Goal: Information Seeking & Learning: Check status

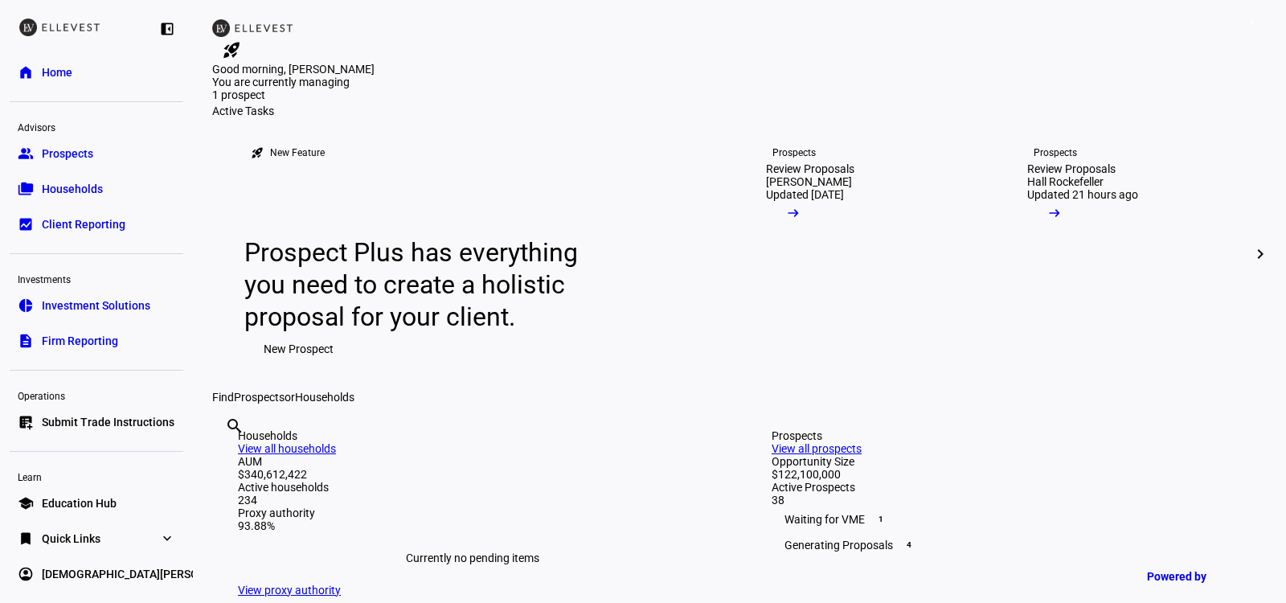
click at [72, 185] on span "Households" at bounding box center [72, 189] width 61 height 16
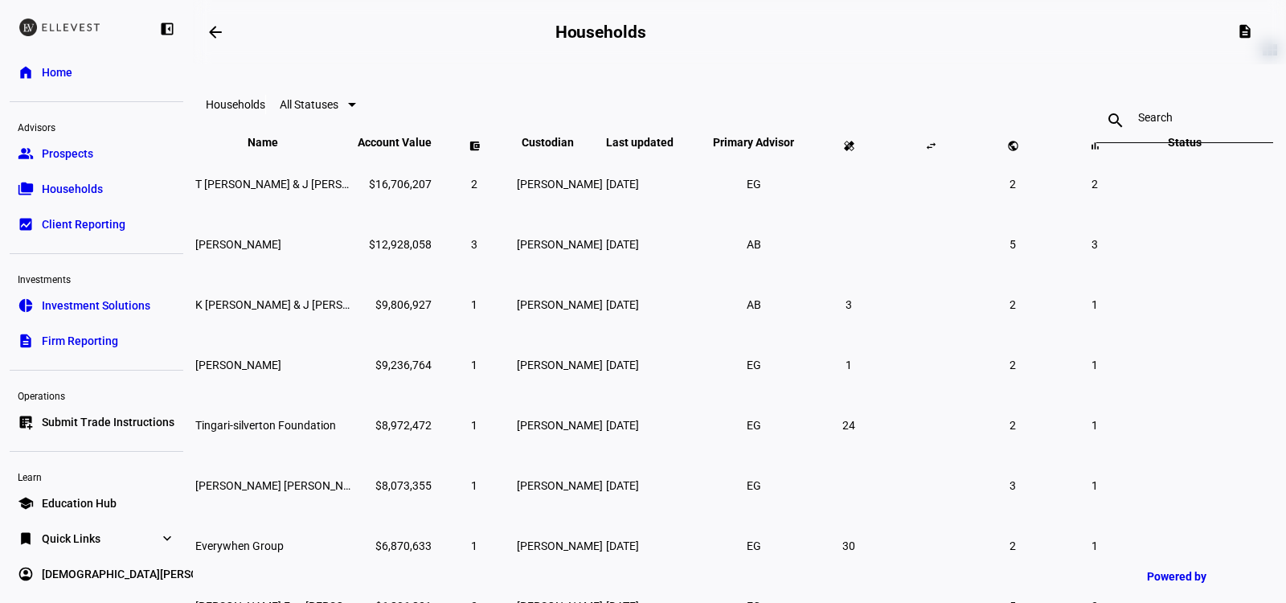
scroll to position [70, 0]
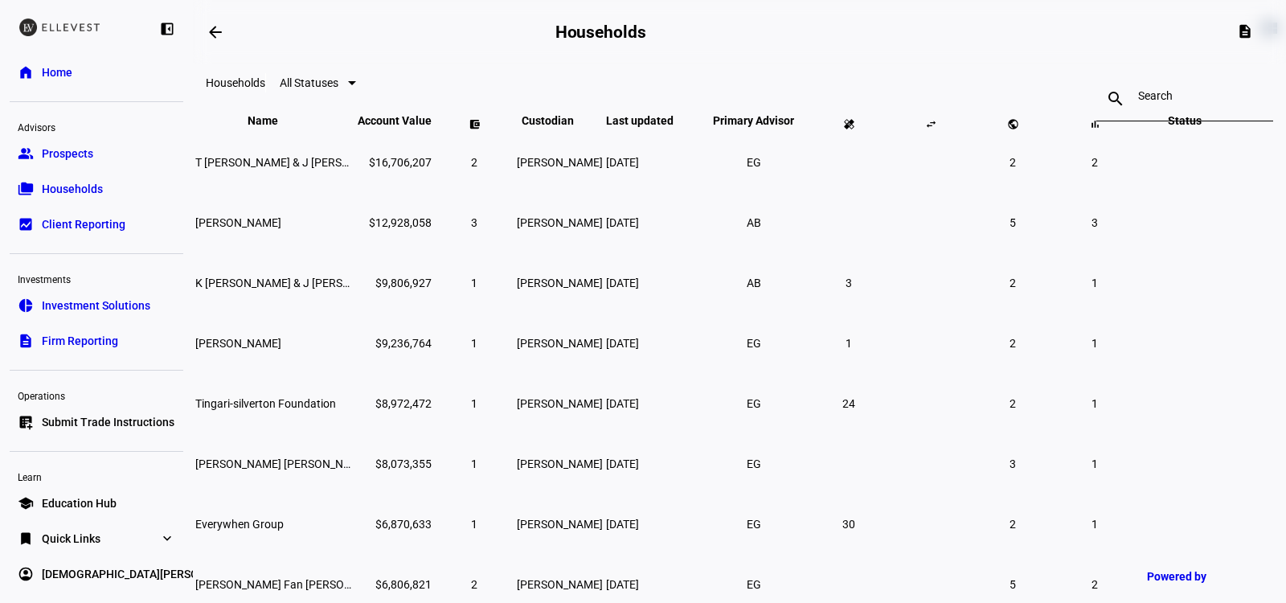
click at [1138, 86] on div at bounding box center [1184, 98] width 93 height 45
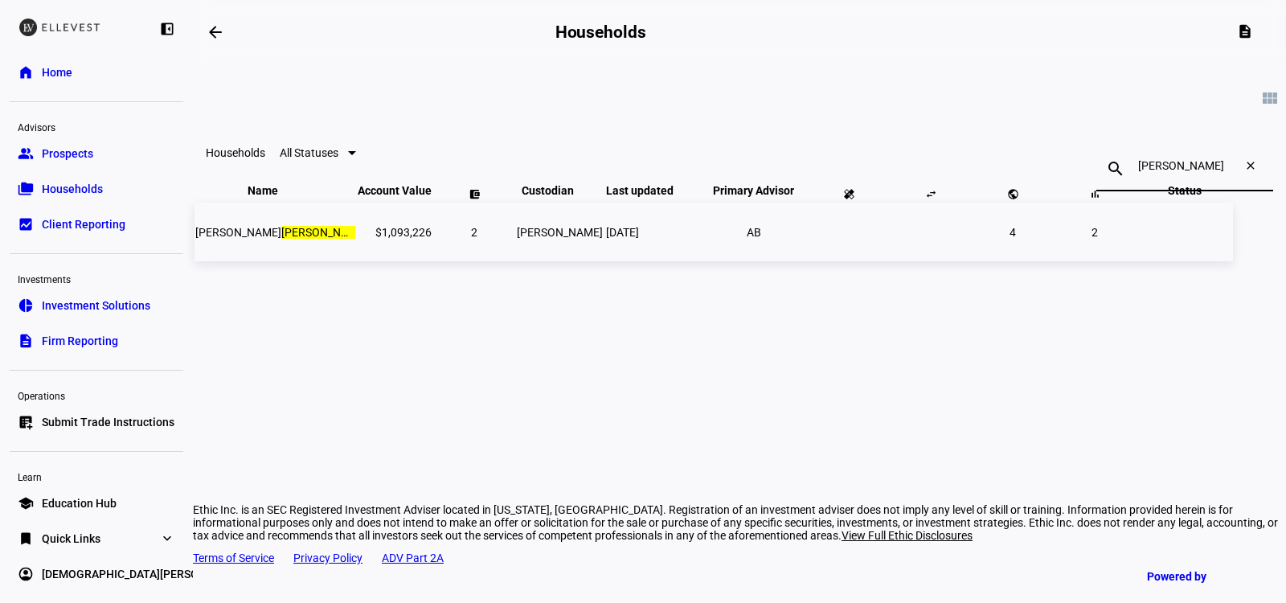
type input "[PERSON_NAME]"
click at [405, 261] on td "$1,093,226" at bounding box center [395, 231] width 76 height 59
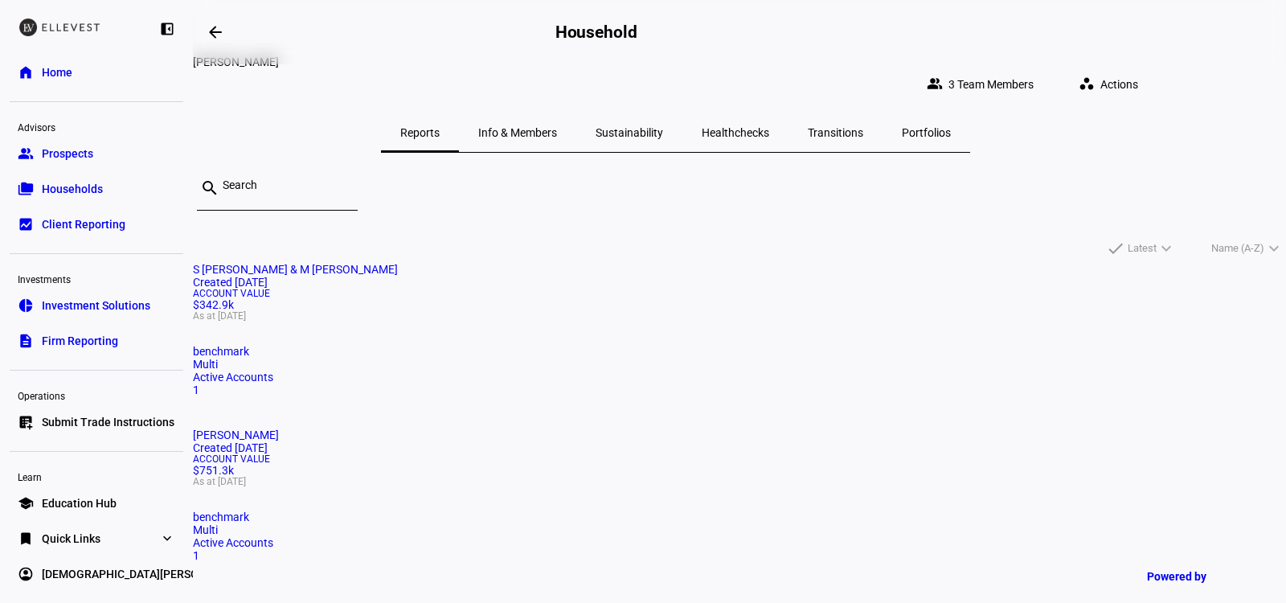
scroll to position [10, 0]
click at [88, 531] on span "Quick Links" at bounding box center [71, 536] width 59 height 16
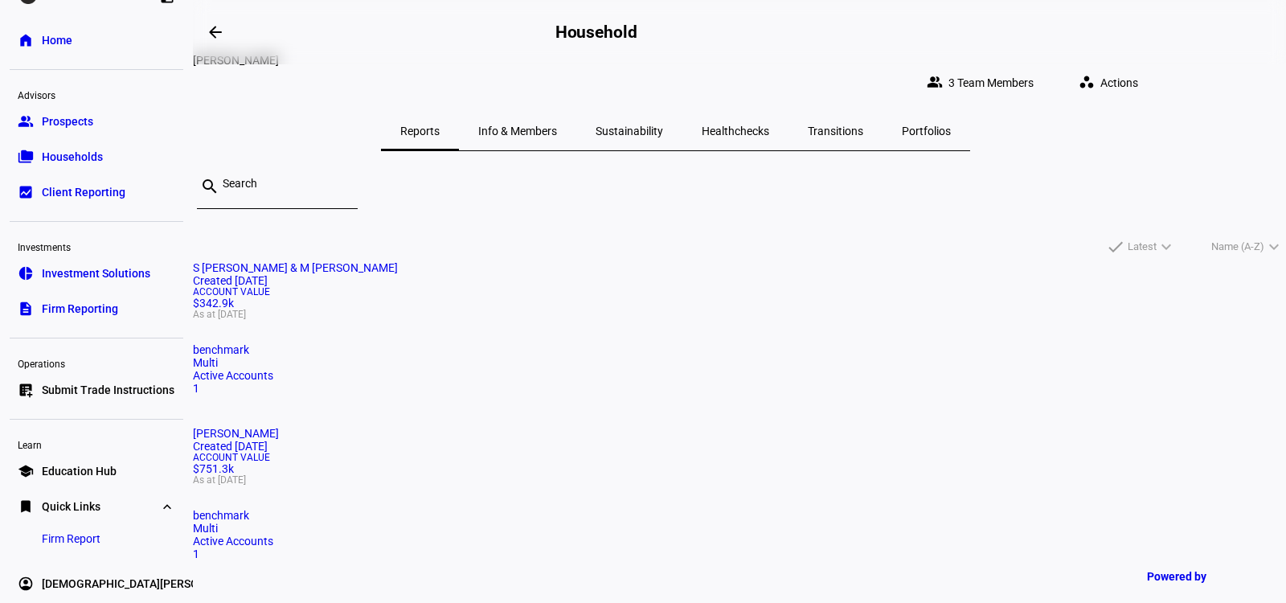
scroll to position [45, 0]
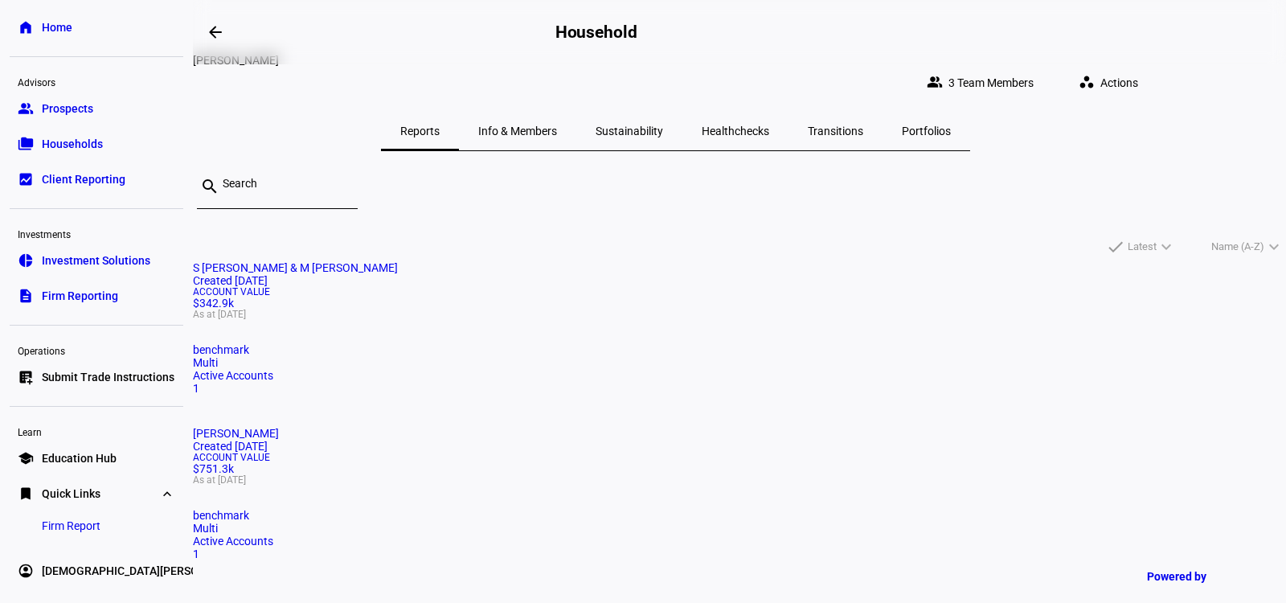
click at [86, 531] on span "Firm Report" at bounding box center [71, 525] width 59 height 16
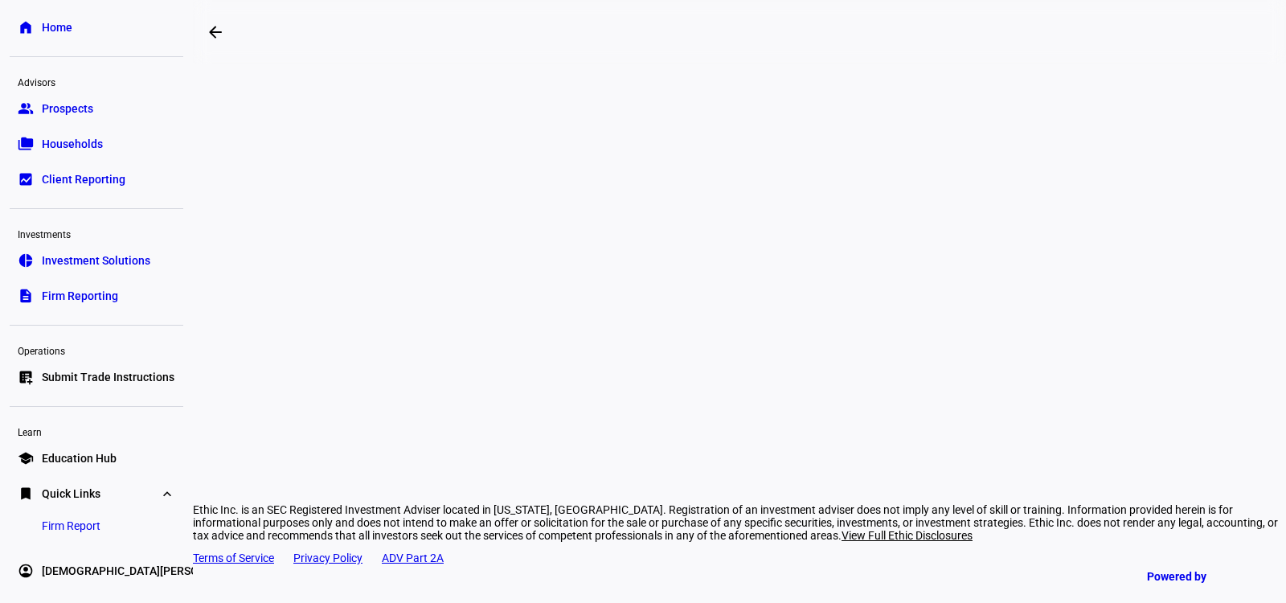
click at [1125, 254] on div "arrow_backwards Ethic Inc. is an SEC Registered Investment Adviser located in […" at bounding box center [739, 301] width 1093 height 603
click at [217, 37] on mat-icon "arrow_backwards" at bounding box center [215, 31] width 19 height 19
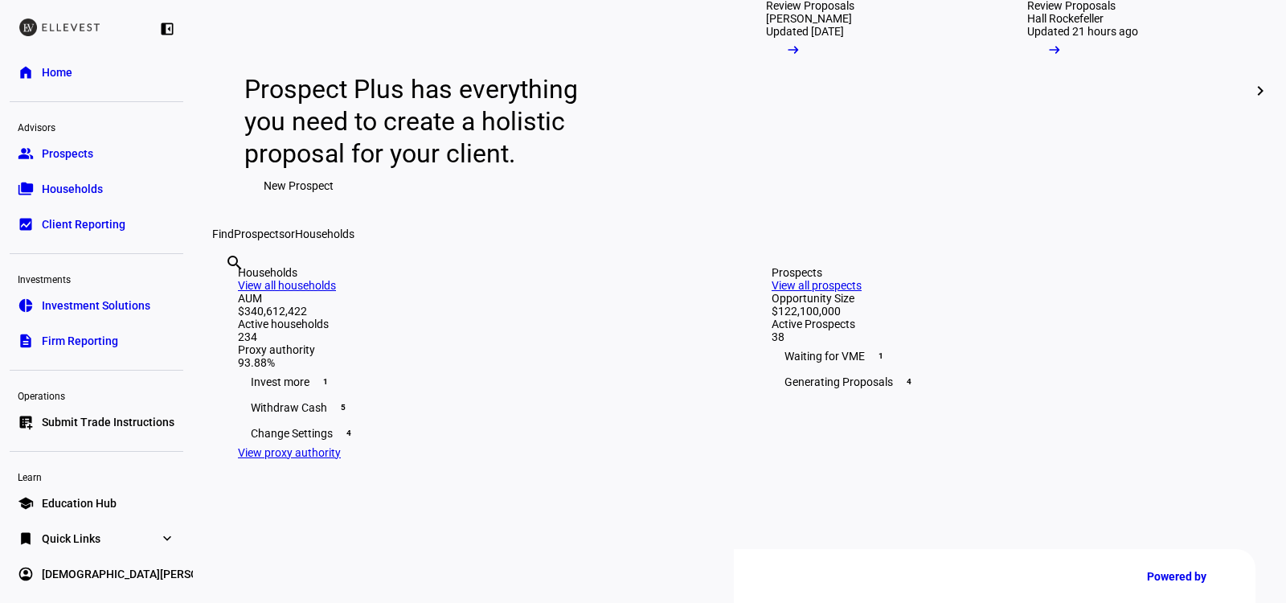
scroll to position [210, 0]
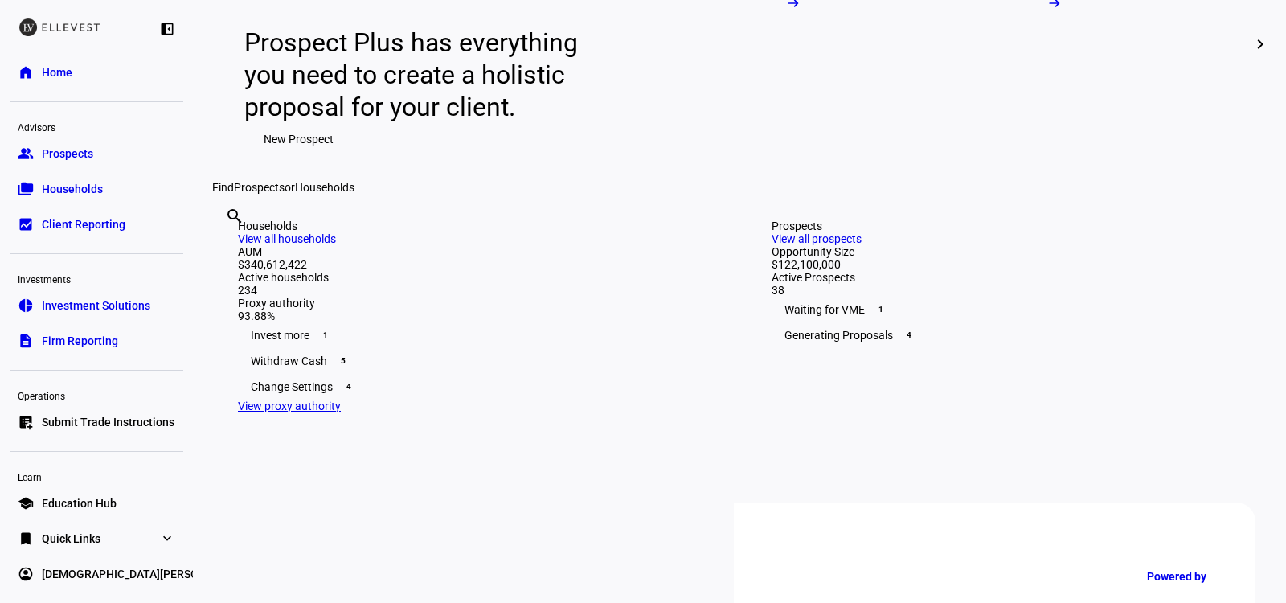
click at [136, 529] on link "bookmark Quick Links expand_more" at bounding box center [97, 538] width 174 height 32
click at [105, 570] on link "Firm Report" at bounding box center [71, 570] width 84 height 32
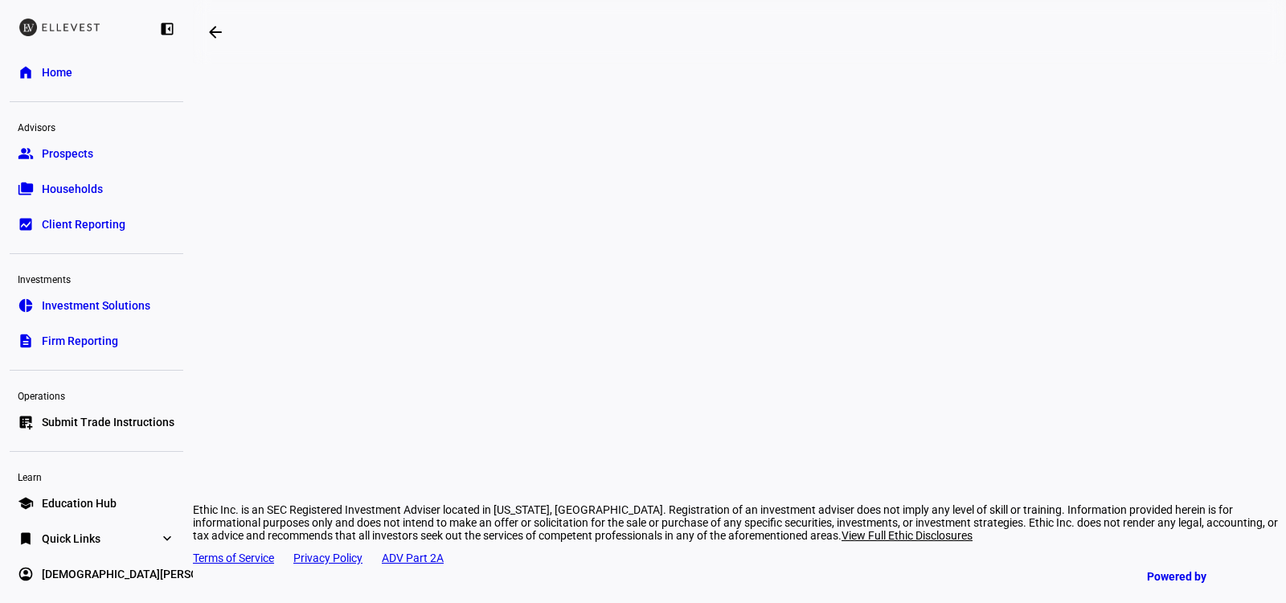
click at [1156, 264] on div "arrow_backwards Ethic Inc. is an SEC Registered Investment Adviser located in […" at bounding box center [739, 301] width 1093 height 603
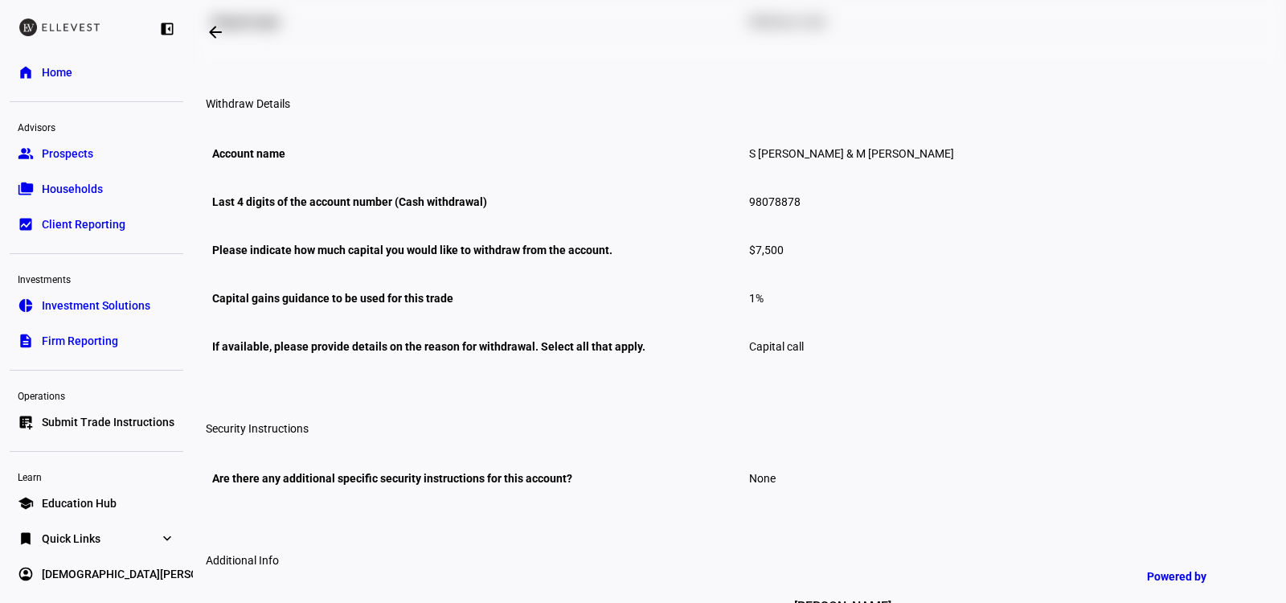
scroll to position [476, 0]
